Goal: Task Accomplishment & Management: Use online tool/utility

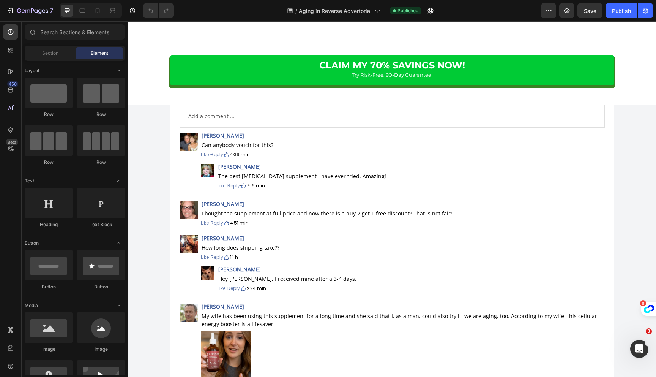
scroll to position [11284, 0]
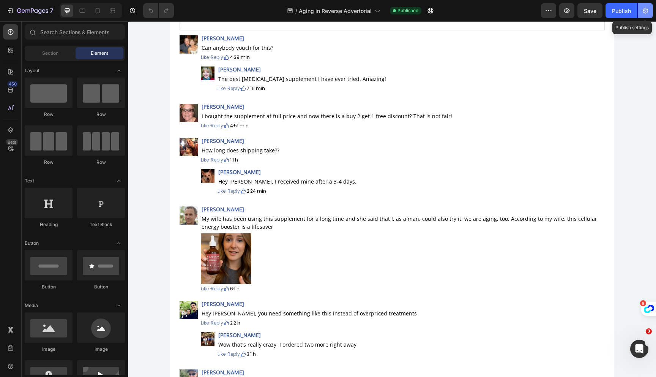
click at [646, 9] on icon "button" at bounding box center [646, 11] width 8 height 8
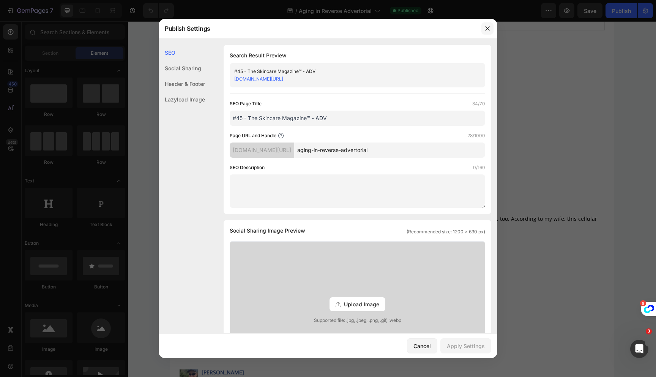
click at [484, 33] on button "button" at bounding box center [488, 28] width 12 height 12
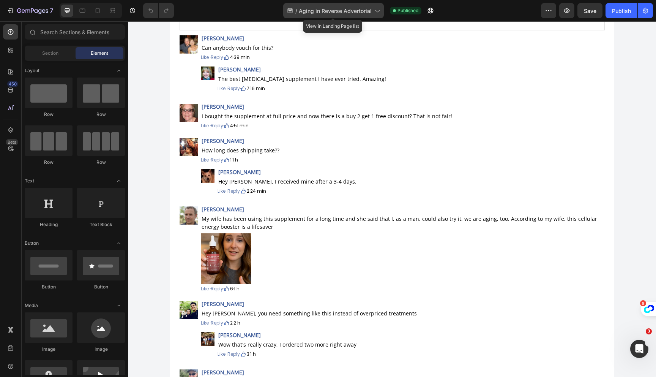
click at [364, 10] on span "Aging in Reverse Advertorial" at bounding box center [335, 11] width 73 height 8
click at [484, 6] on div "/ Aging in Reverse Advertorial Published" at bounding box center [360, 10] width 361 height 15
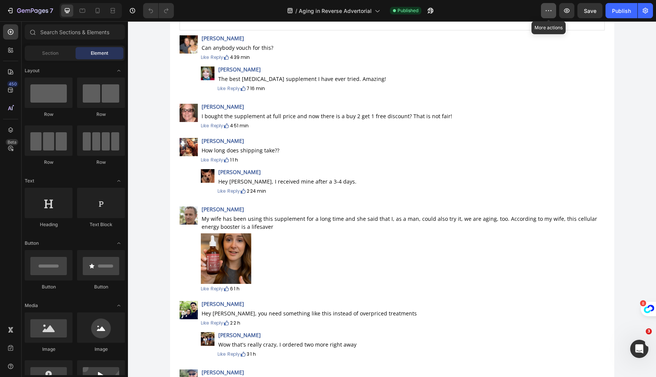
click at [548, 9] on icon "button" at bounding box center [549, 11] width 8 height 8
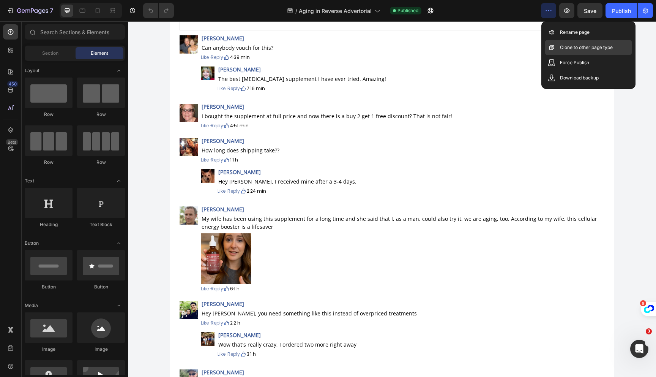
click at [562, 47] on p "Clone to other page type" at bounding box center [586, 48] width 53 height 8
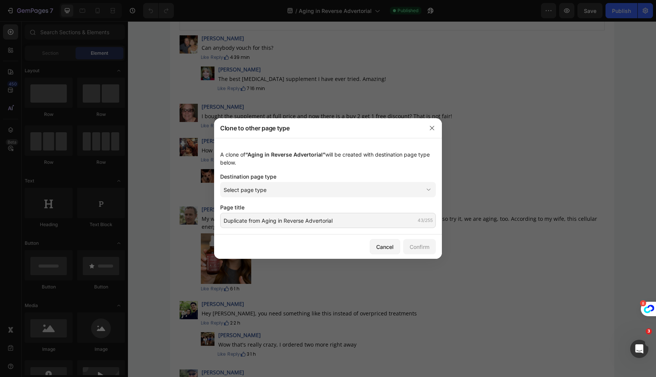
click at [312, 199] on div "A clone of “Aging in Reverse Advertorial” will be created with destination page…" at bounding box center [328, 186] width 228 height 96
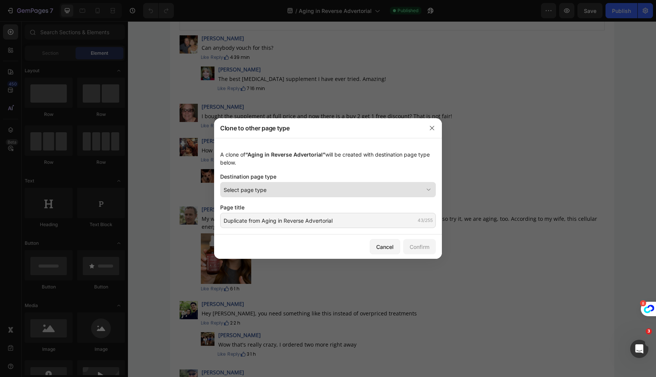
click at [312, 190] on div "Select page type" at bounding box center [324, 190] width 200 height 8
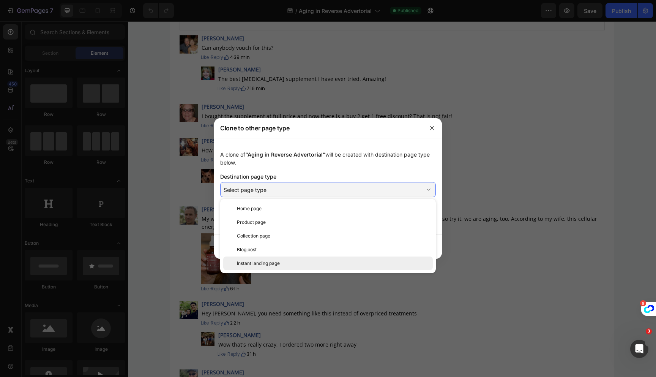
click at [290, 261] on div "Instant landing page" at bounding box center [333, 263] width 193 height 7
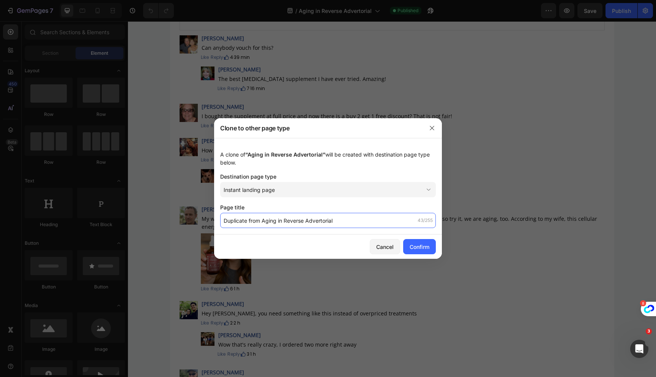
drag, startPoint x: 262, startPoint y: 221, endPoint x: 189, endPoint y: 219, distance: 72.2
click at [189, 219] on div "Clone to other page type A clone of “Aging in Reverse Advertorial” will be crea…" at bounding box center [328, 188] width 656 height 377
click at [266, 215] on input "Duplicate from Aging in Reverse Advertorial" at bounding box center [328, 220] width 216 height 15
drag, startPoint x: 262, startPoint y: 221, endPoint x: 198, endPoint y: 219, distance: 63.4
click at [198, 219] on div "Clone to other page type A clone of “Aging in Reverse Advertorial” will be crea…" at bounding box center [328, 188] width 656 height 377
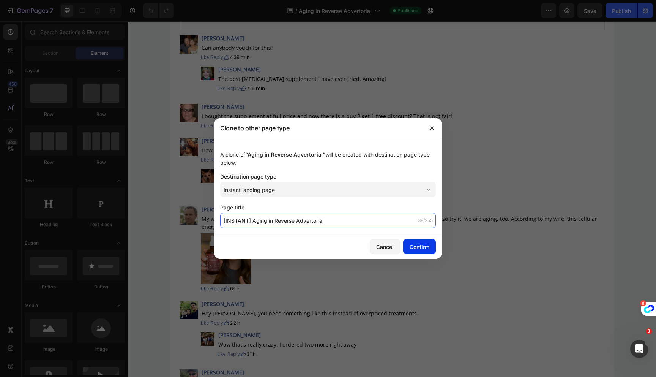
type input "[INSTANT] Aging in Reverse Advertorial"
click at [426, 247] on div "Confirm" at bounding box center [420, 247] width 20 height 8
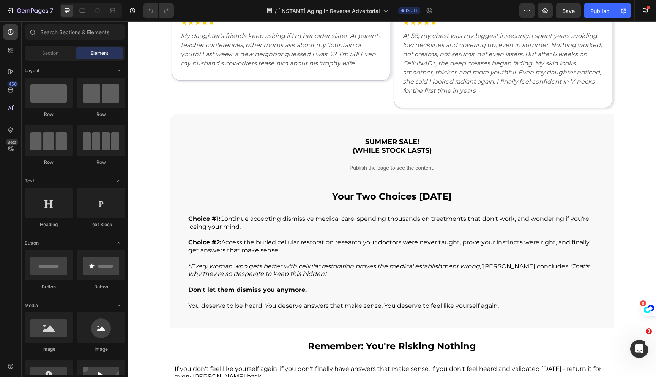
scroll to position [9965, 0]
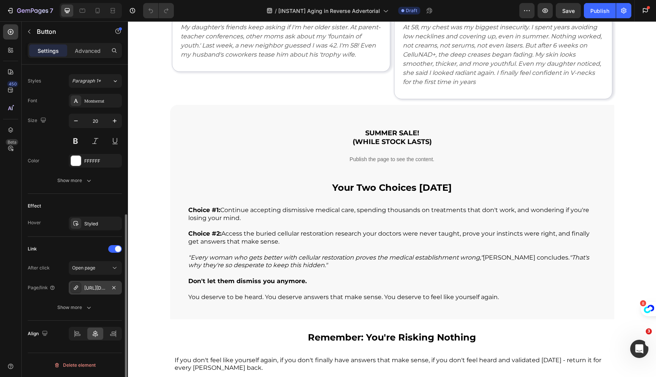
click at [98, 290] on div "[URL][DOMAIN_NAME]" at bounding box center [95, 287] width 22 height 7
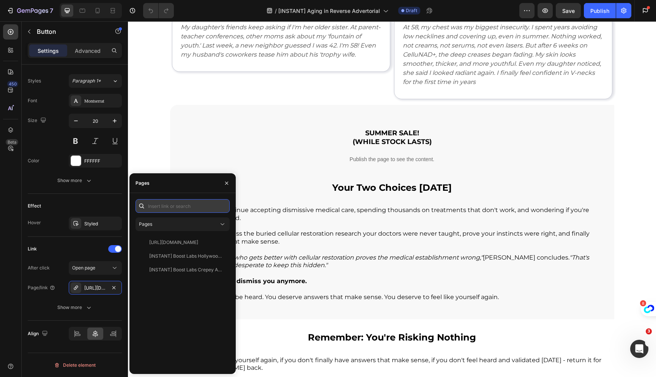
click at [164, 202] on input "text" at bounding box center [183, 206] width 94 height 14
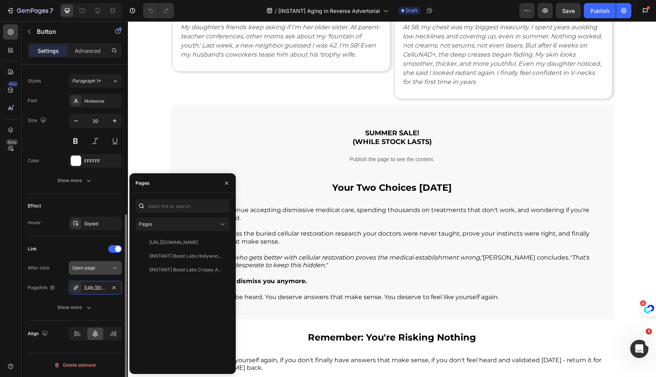
click at [113, 291] on button "button" at bounding box center [113, 287] width 9 height 9
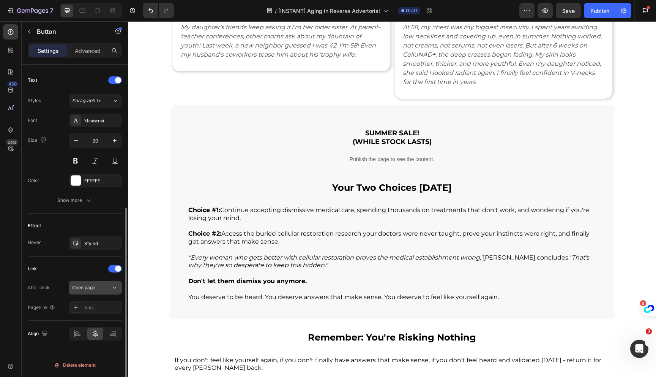
scroll to position [250, 0]
click at [94, 292] on button "Open page" at bounding box center [95, 288] width 53 height 14
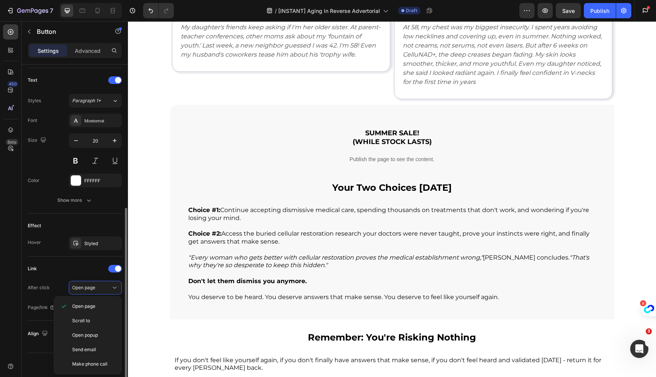
click at [68, 271] on div "Link" at bounding box center [75, 268] width 94 height 12
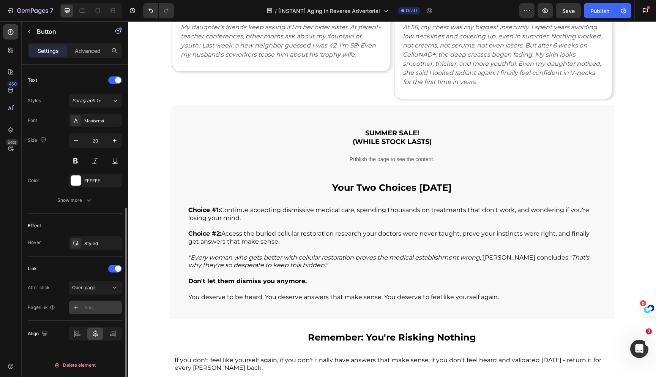
click at [93, 303] on div "Add..." at bounding box center [95, 307] width 53 height 14
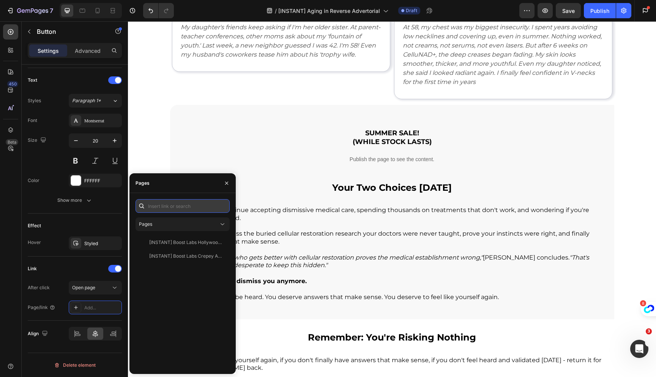
click at [161, 204] on input "text" at bounding box center [183, 206] width 94 height 14
paste input "[URL][DOMAIN_NAME]"
type input "[URL][DOMAIN_NAME]"
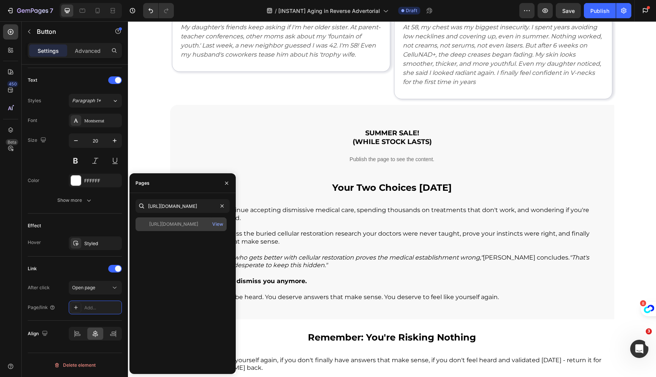
click at [195, 229] on div "[URL][DOMAIN_NAME] View" at bounding box center [181, 224] width 91 height 14
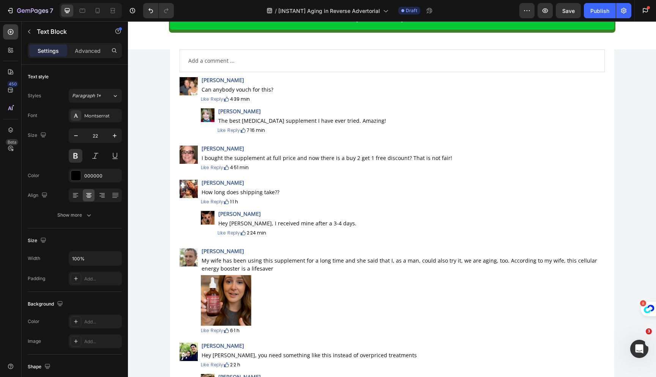
scroll to position [11014, 0]
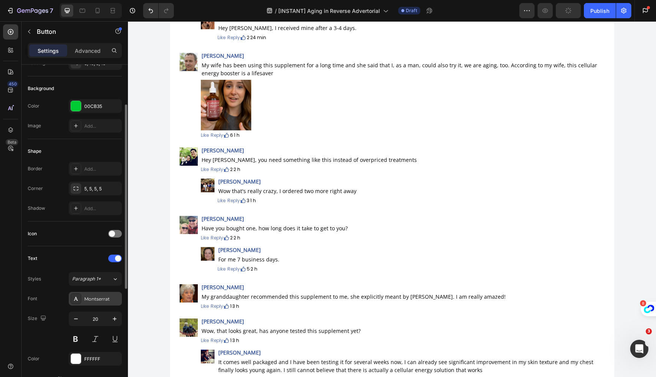
scroll to position [270, 0]
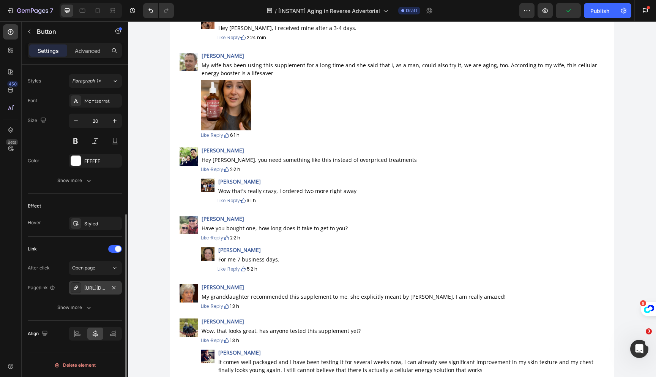
click at [104, 281] on div "[URL][DOMAIN_NAME]" at bounding box center [95, 288] width 53 height 14
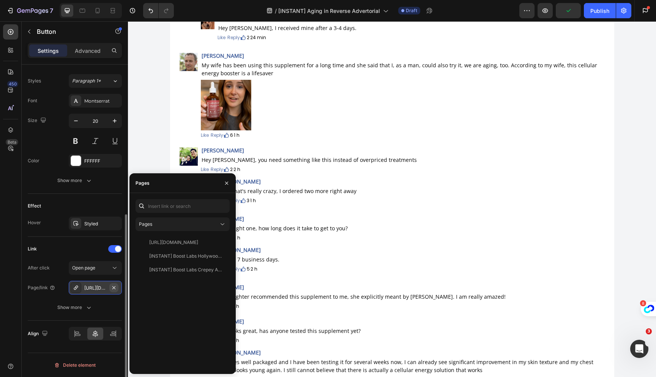
click at [116, 284] on button "button" at bounding box center [113, 287] width 9 height 9
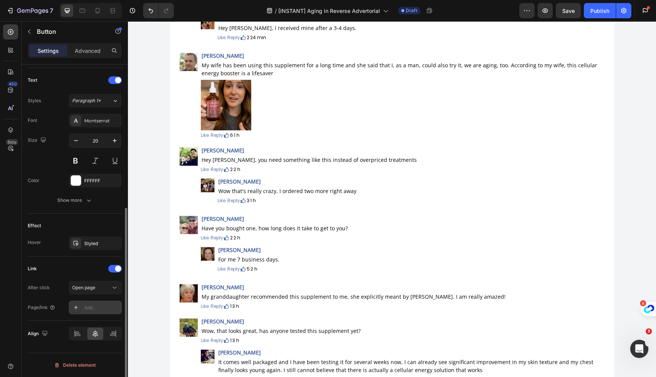
click at [96, 308] on div "Add..." at bounding box center [102, 307] width 36 height 7
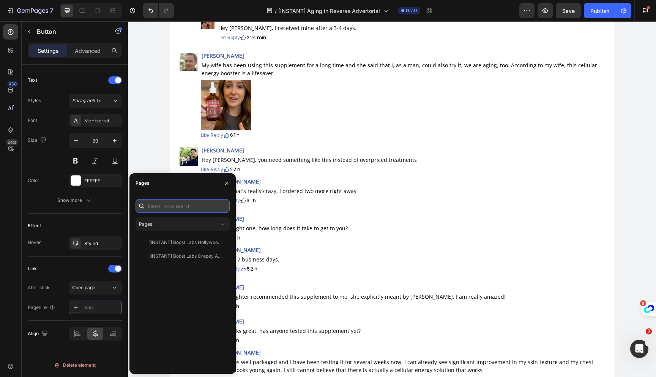
paste input "[URL][DOMAIN_NAME]"
type input "[URL][DOMAIN_NAME]"
click at [198, 219] on div "[URL][DOMAIN_NAME] View" at bounding box center [181, 224] width 91 height 14
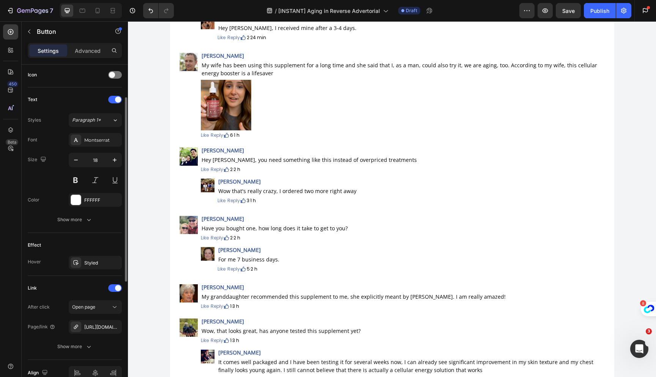
scroll to position [270, 0]
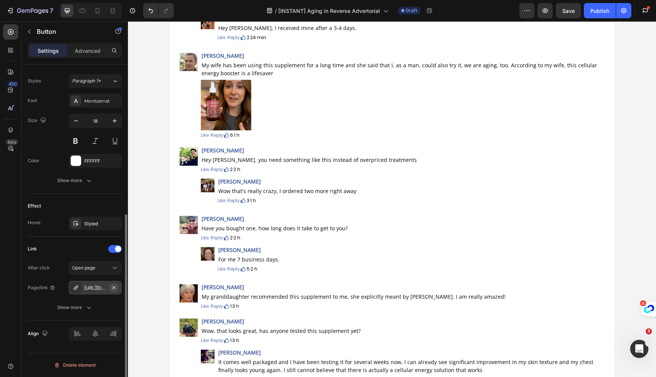
click at [113, 286] on icon "button" at bounding box center [114, 287] width 6 height 6
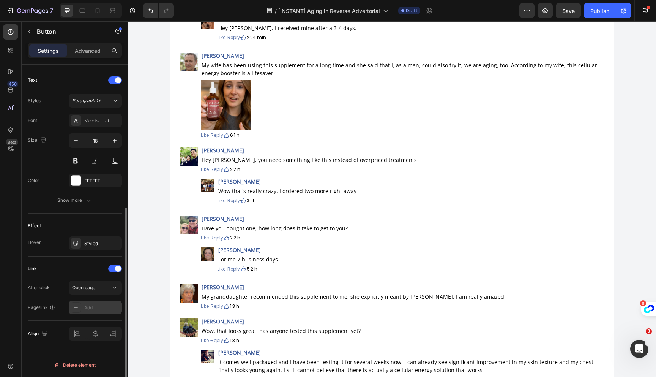
click at [87, 306] on div "Add..." at bounding box center [102, 307] width 36 height 7
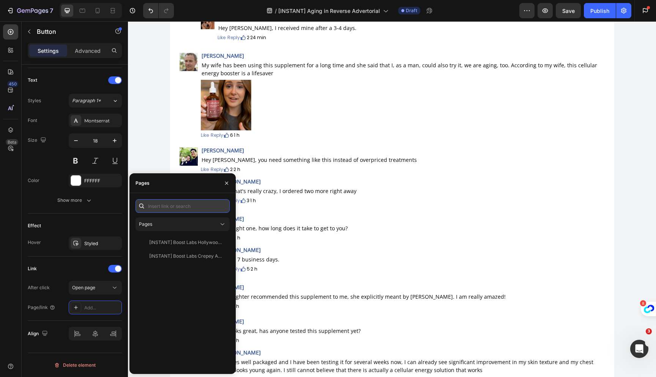
click at [149, 206] on input "text" at bounding box center [183, 206] width 94 height 14
paste input "[URL][DOMAIN_NAME]"
type input "[URL][DOMAIN_NAME]"
click at [198, 225] on div "[URL][DOMAIN_NAME]" at bounding box center [173, 224] width 49 height 7
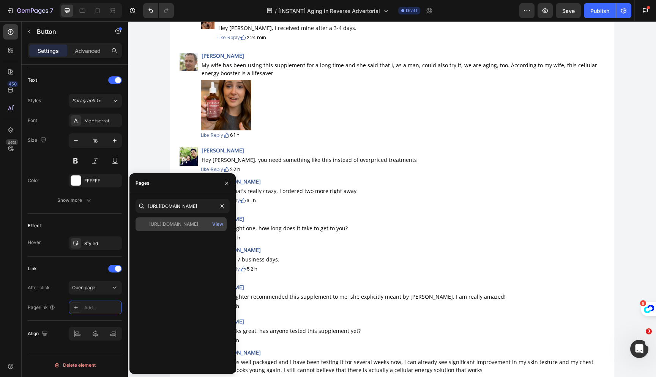
scroll to position [0, 0]
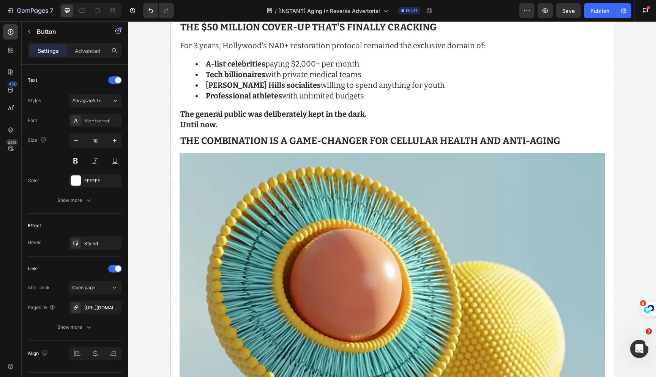
scroll to position [2706, 0]
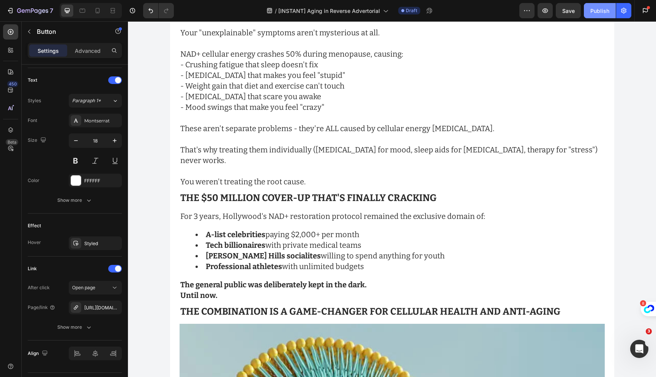
click at [609, 10] on button "Publish" at bounding box center [600, 10] width 32 height 15
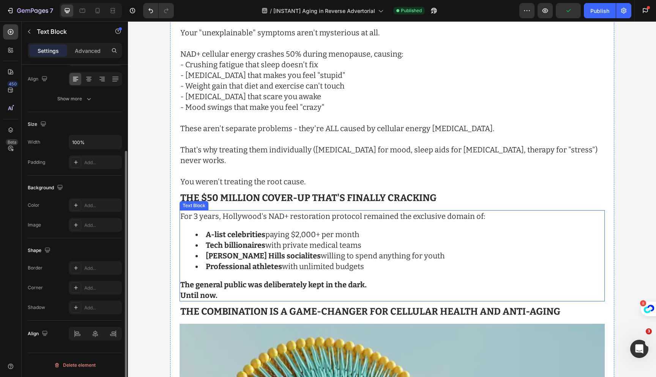
click at [535, 240] on li "Tech billionaires with private medical teams" at bounding box center [400, 245] width 409 height 11
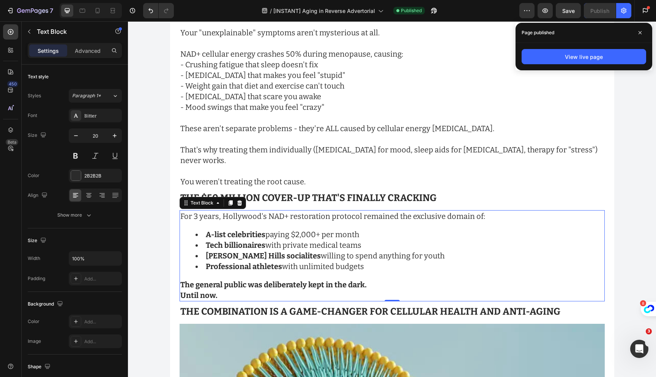
scroll to position [678, 0]
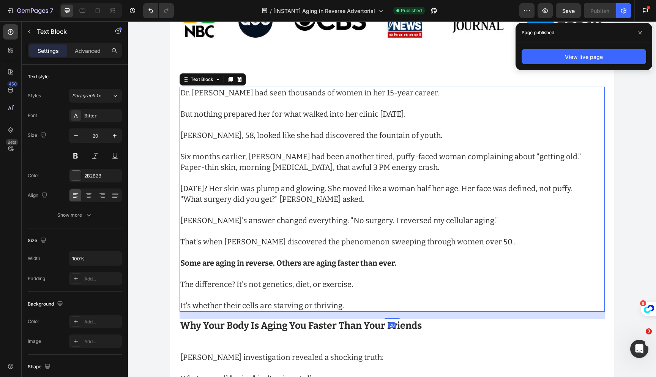
click at [309, 191] on p "[DATE]? Her skin was plump and glowing. She moved like a woman half her age. He…" at bounding box center [392, 188] width 424 height 11
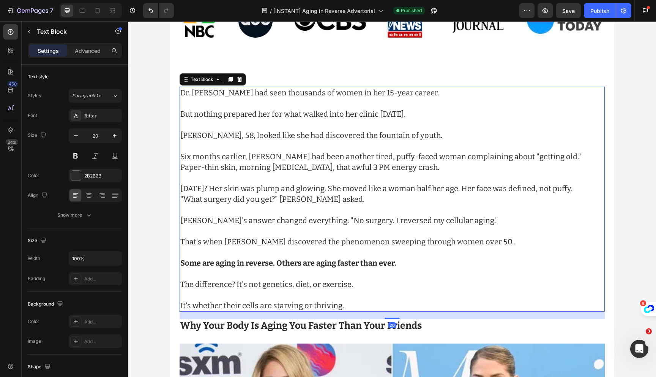
click at [310, 199] on p ""What surgery did you get?" [PERSON_NAME] asked." at bounding box center [392, 199] width 424 height 11
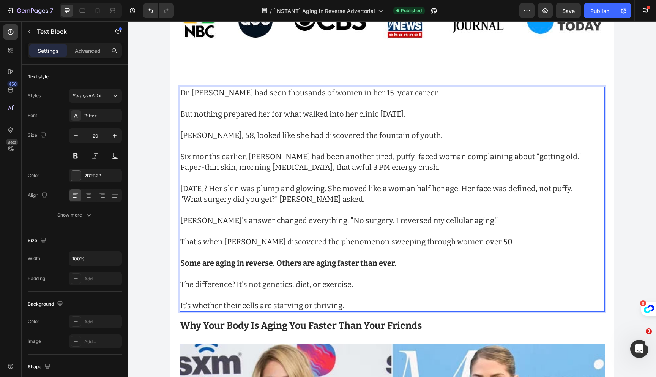
click at [315, 198] on p ""What surgery did you get?" [PERSON_NAME] asked." at bounding box center [392, 199] width 424 height 11
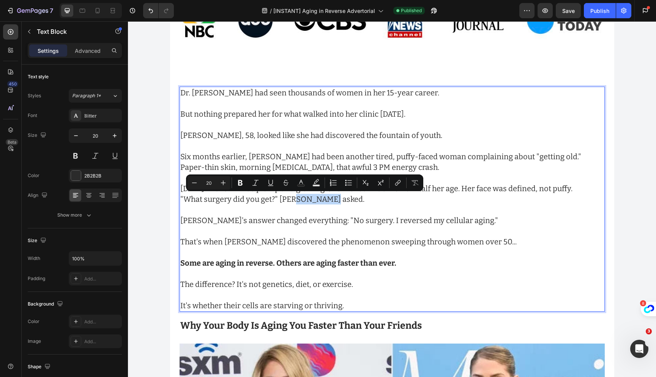
drag, startPoint x: 320, startPoint y: 198, endPoint x: 290, endPoint y: 197, distance: 29.6
click at [290, 197] on p ""What surgery did you get?" [PERSON_NAME] asked." at bounding box center [392, 199] width 424 height 11
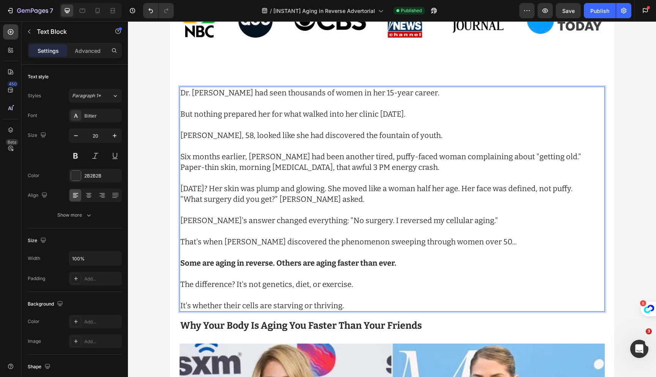
click at [261, 243] on p "That's when [PERSON_NAME] discovered the phenomenon sweeping through women over…" at bounding box center [392, 241] width 424 height 11
drag, startPoint x: 263, startPoint y: 243, endPoint x: 236, endPoint y: 243, distance: 26.6
click at [236, 243] on p "That's when [PERSON_NAME] discovered the phenomenon sweeping through women over…" at bounding box center [392, 241] width 424 height 11
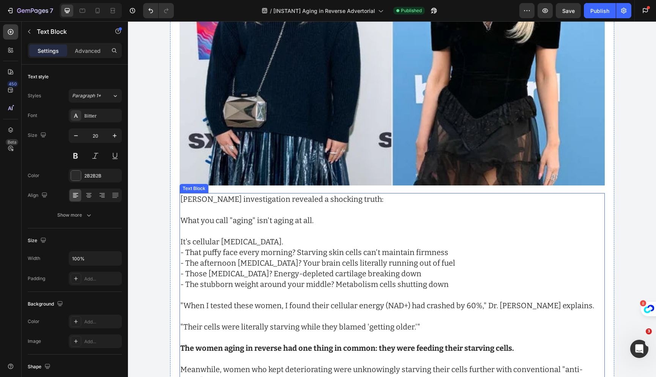
click at [221, 195] on p "[PERSON_NAME] investigation revealed a shocking truth:" at bounding box center [392, 199] width 424 height 11
click at [221, 198] on p "[PERSON_NAME] investigation revealed a shocking truth:" at bounding box center [392, 199] width 424 height 11
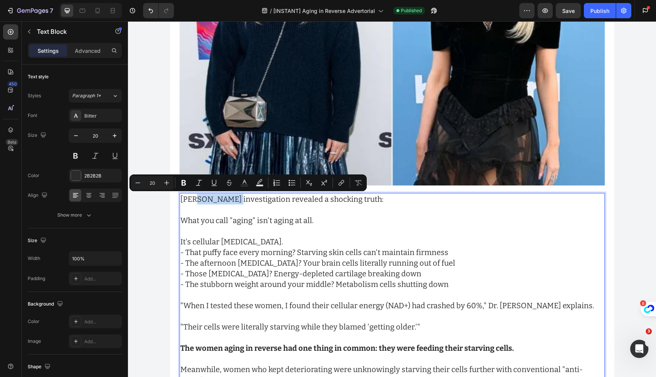
click at [221, 200] on p "[PERSON_NAME] investigation revealed a shocking truth:" at bounding box center [392, 199] width 424 height 11
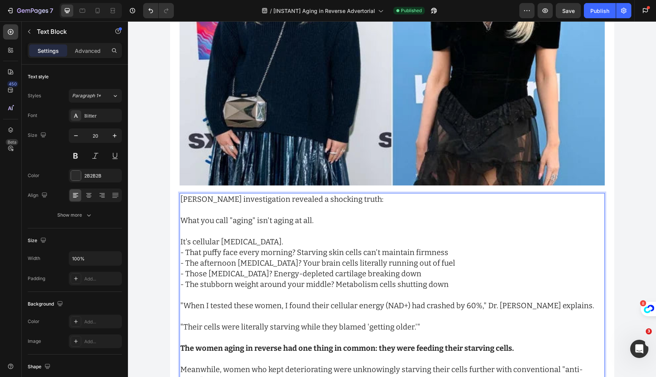
click at [219, 200] on p "[PERSON_NAME] investigation revealed a shocking truth:" at bounding box center [392, 199] width 424 height 11
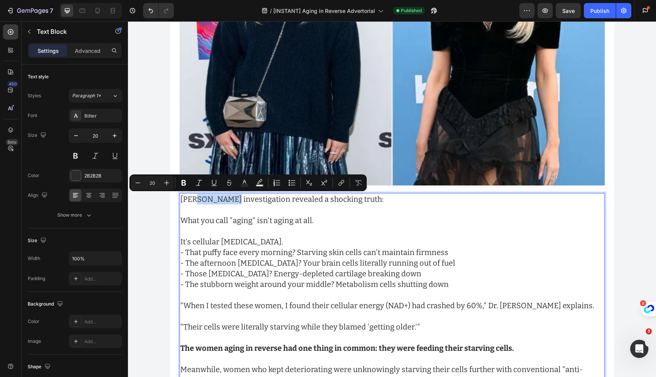
drag, startPoint x: 222, startPoint y: 200, endPoint x: 193, endPoint y: 199, distance: 29.2
click at [193, 199] on p "[PERSON_NAME] investigation revealed a shocking truth:" at bounding box center [392, 199] width 424 height 11
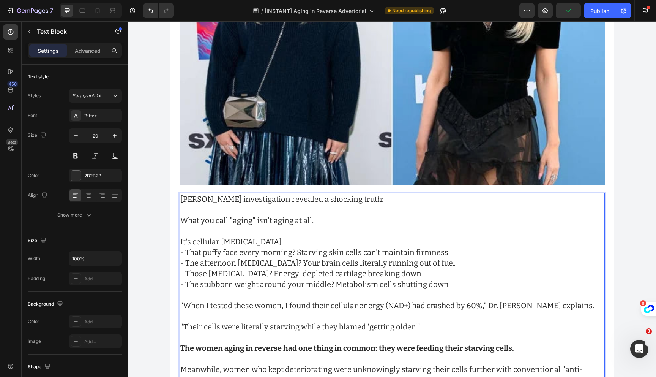
click at [221, 199] on p "[PERSON_NAME] investigation revealed a shocking truth:" at bounding box center [392, 199] width 424 height 11
click at [220, 199] on p "[PERSON_NAME] investigation revealed a shocking truth:" at bounding box center [392, 199] width 424 height 11
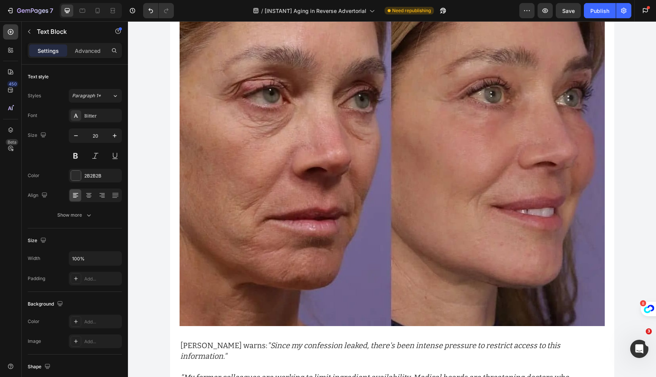
scroll to position [3971, 0]
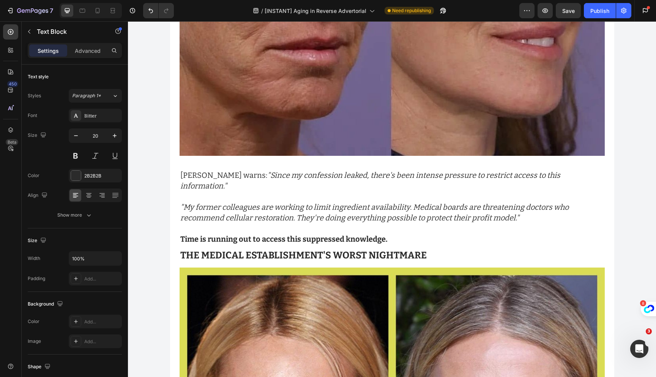
scroll to position [3951, 0]
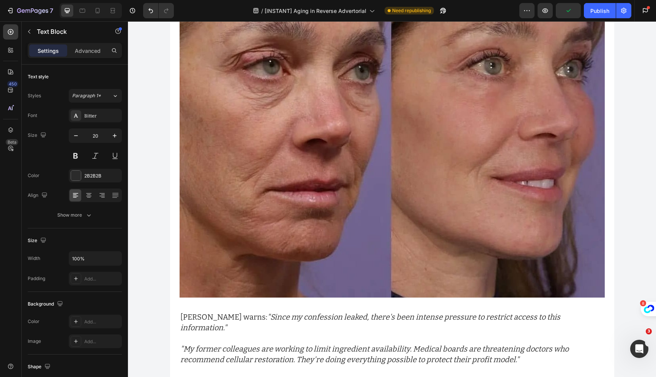
scroll to position [8351, 0]
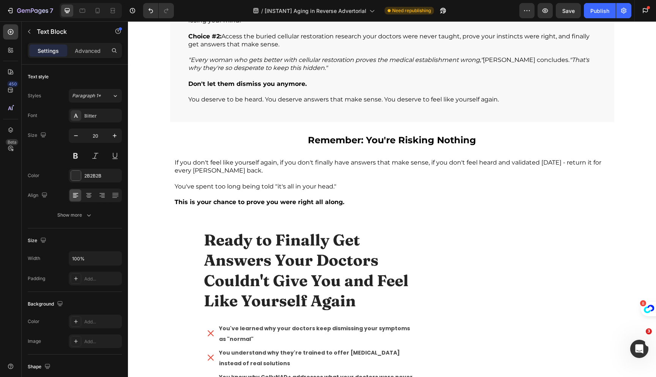
scroll to position [6157, 0]
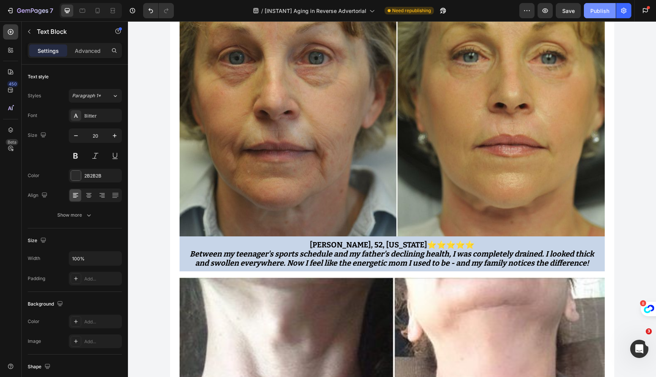
click at [601, 7] on div "Publish" at bounding box center [599, 11] width 19 height 8
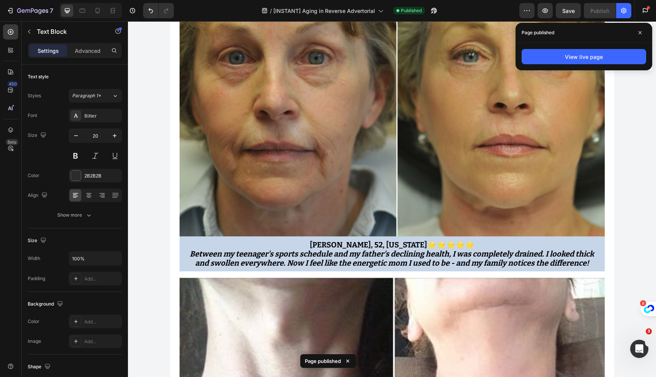
click at [552, 47] on div "View live page" at bounding box center [584, 56] width 137 height 27
click at [552, 52] on button "View live page" at bounding box center [584, 56] width 125 height 15
